Goal: Task Accomplishment & Management: Manage account settings

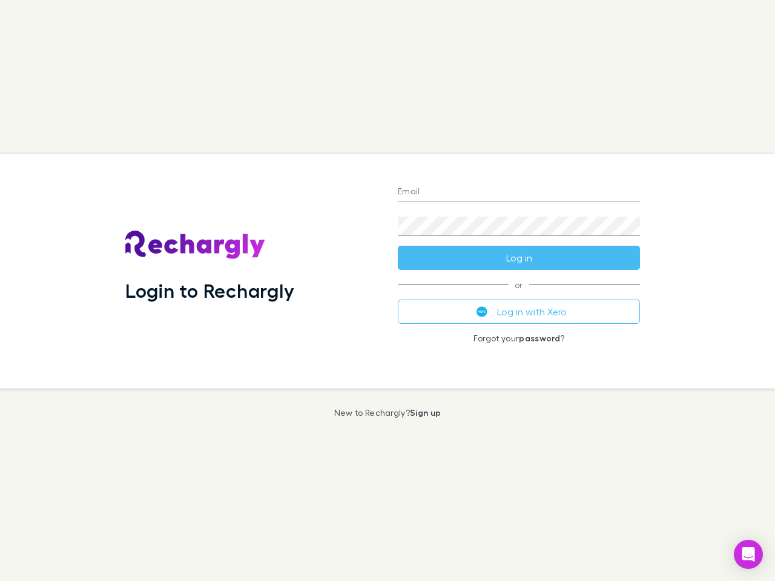
click at [387, 290] on div "Login to Rechargly" at bounding box center [252, 271] width 272 height 235
click at [519, 192] on input "Email" at bounding box center [519, 192] width 242 height 19
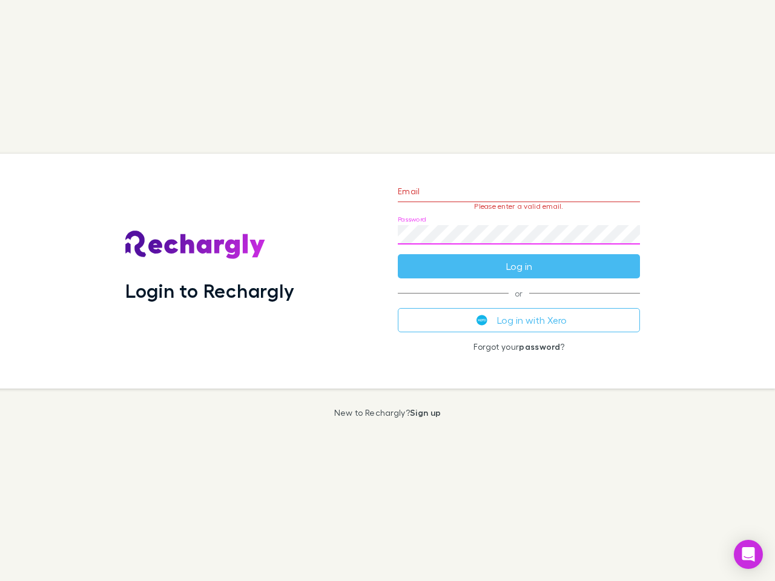
click at [519, 258] on form "Email Please enter a valid email. Password Log in" at bounding box center [519, 225] width 242 height 105
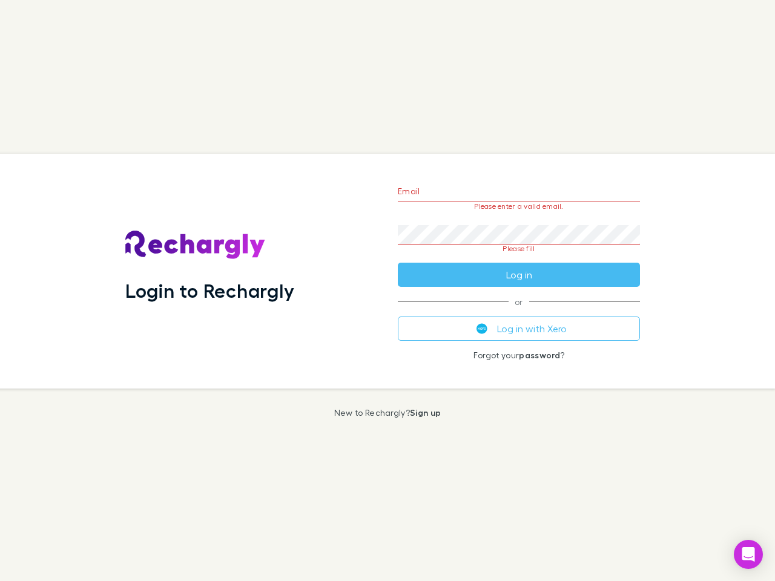
click at [519, 312] on div "Email Please enter a valid email. Password Please fill Log in or Log in with Xe…" at bounding box center [518, 271] width 261 height 235
click at [748, 554] on icon "Open Intercom Messenger" at bounding box center [748, 554] width 13 height 15
